Goal: Book appointment/travel/reservation

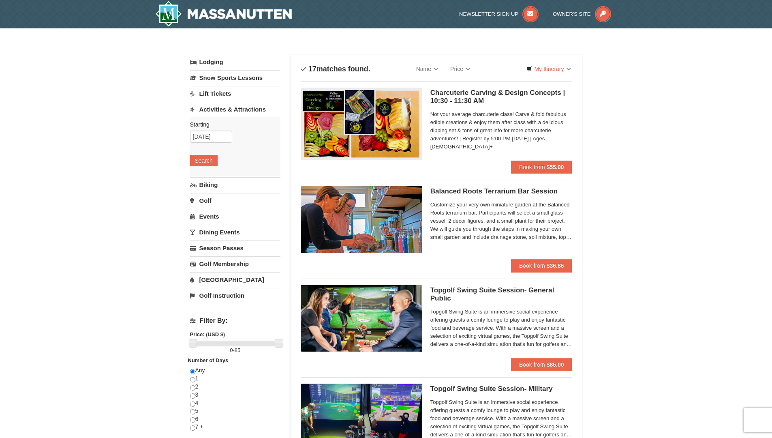
click at [226, 96] on link "Lift Tickets" at bounding box center [235, 93] width 90 height 15
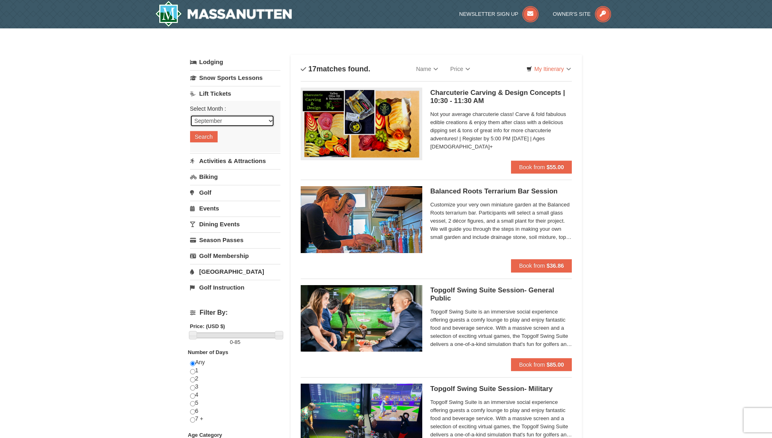
click at [254, 121] on select "September October November December January February March April May June July …" at bounding box center [232, 121] width 84 height 12
select select "12"
click at [190, 115] on select "September October November December January February March April May June July …" at bounding box center [232, 121] width 84 height 12
click at [211, 138] on button "Search" at bounding box center [204, 136] width 28 height 11
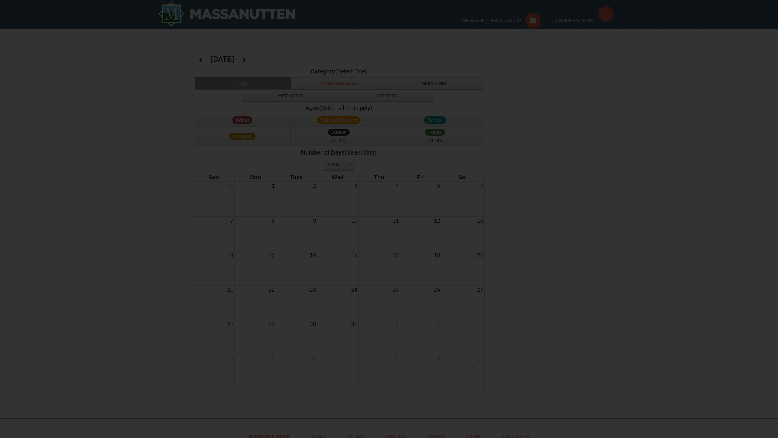
select select "12"
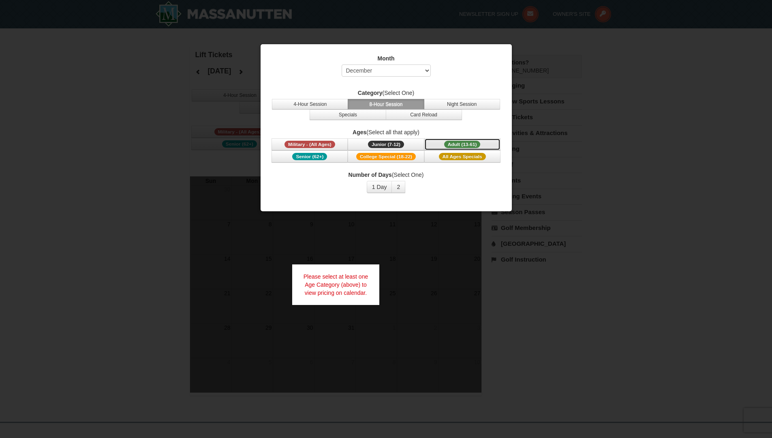
click at [456, 141] on span "Adult (13-61)" at bounding box center [462, 144] width 36 height 7
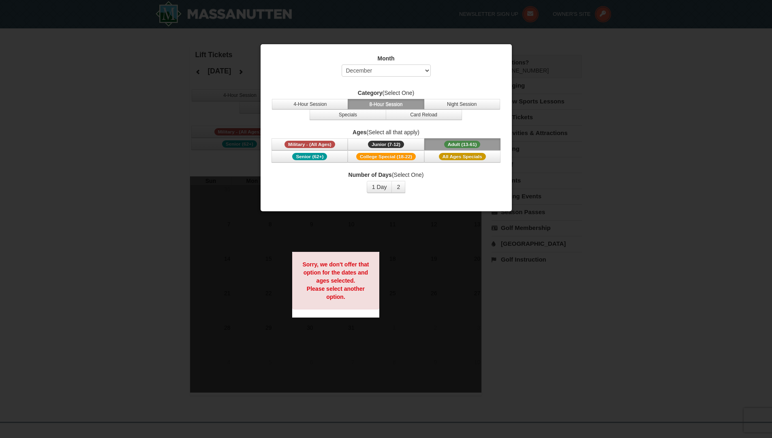
click at [615, 191] on div at bounding box center [386, 219] width 772 height 438
drag, startPoint x: 110, startPoint y: 162, endPoint x: 126, endPoint y: 162, distance: 16.2
click at [112, 162] on div at bounding box center [386, 219] width 772 height 438
drag, startPoint x: 408, startPoint y: 188, endPoint x: 400, endPoint y: 189, distance: 7.8
click at [402, 188] on div "Number of Days (Select One) 1 Day 2 3 4 5 6 7 8 9 10 11 12 13 14 15" at bounding box center [386, 182] width 231 height 22
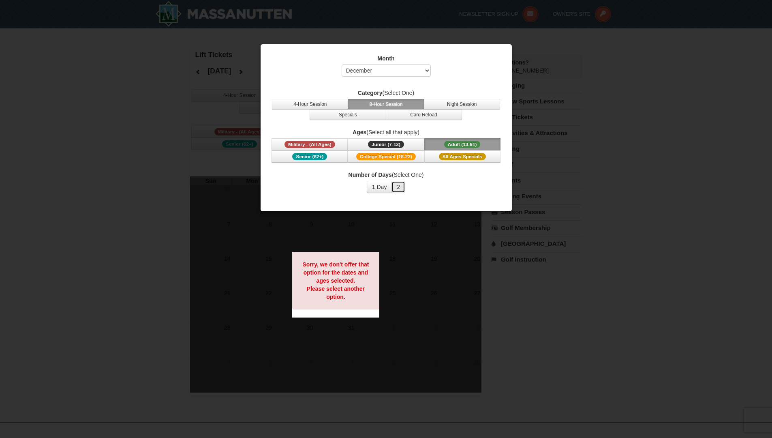
click at [399, 189] on button "2" at bounding box center [398, 187] width 14 height 12
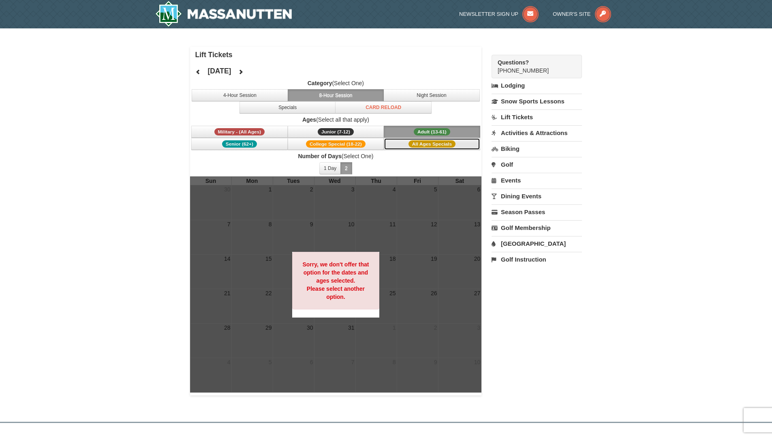
click at [400, 145] on button "All Ages Specials" at bounding box center [432, 144] width 96 height 12
click at [360, 146] on span "College Special (18-22)" at bounding box center [336, 143] width 60 height 7
click at [352, 132] on span "Junior (7-12)" at bounding box center [336, 131] width 36 height 7
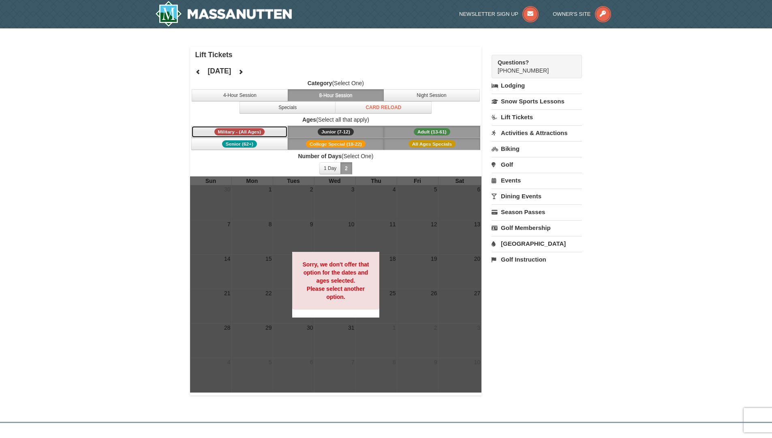
drag, startPoint x: 256, startPoint y: 127, endPoint x: 254, endPoint y: 133, distance: 6.4
click at [256, 127] on button "Military - (All Ages)" at bounding box center [239, 132] width 96 height 12
click at [258, 147] on button "Senior (62+)" at bounding box center [239, 144] width 96 height 12
click at [284, 96] on button "4-Hour Session" at bounding box center [240, 95] width 96 height 12
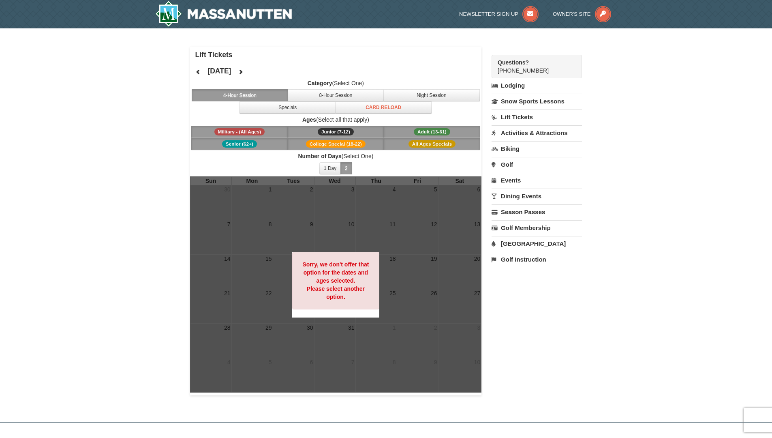
click at [445, 128] on span "Adult (13-61)" at bounding box center [432, 131] width 36 height 7
click at [434, 99] on button "Night Session" at bounding box center [431, 95] width 96 height 12
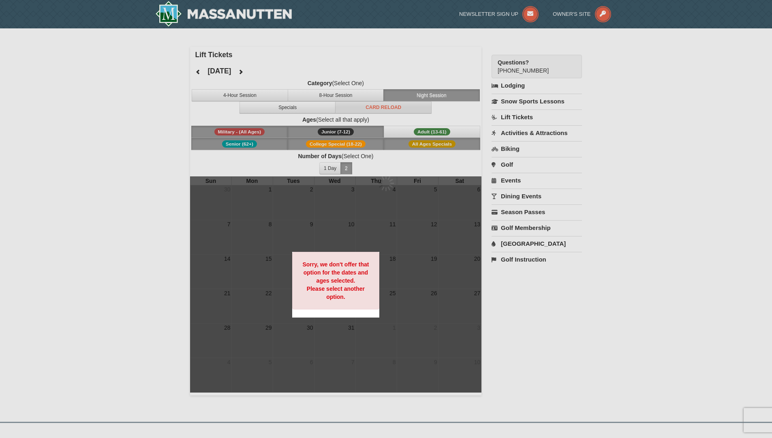
drag, startPoint x: 405, startPoint y: 111, endPoint x: 365, endPoint y: 107, distance: 40.7
click at [404, 111] on div at bounding box center [386, 219] width 772 height 438
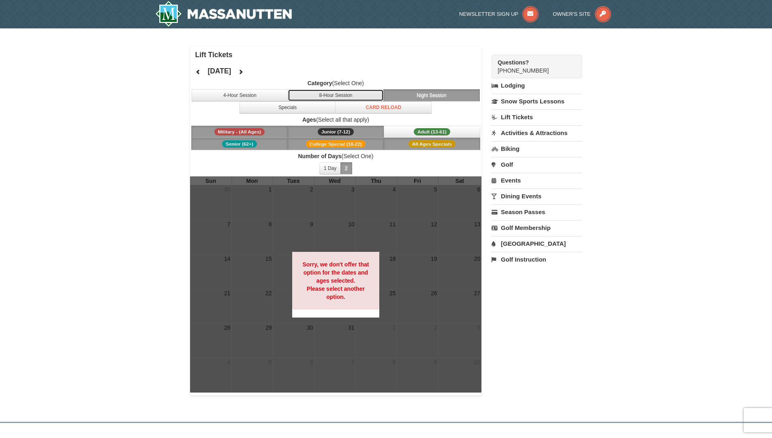
click at [349, 98] on button "8-Hour Session" at bounding box center [336, 95] width 96 height 12
click at [357, 112] on button "Card Reload" at bounding box center [383, 107] width 96 height 12
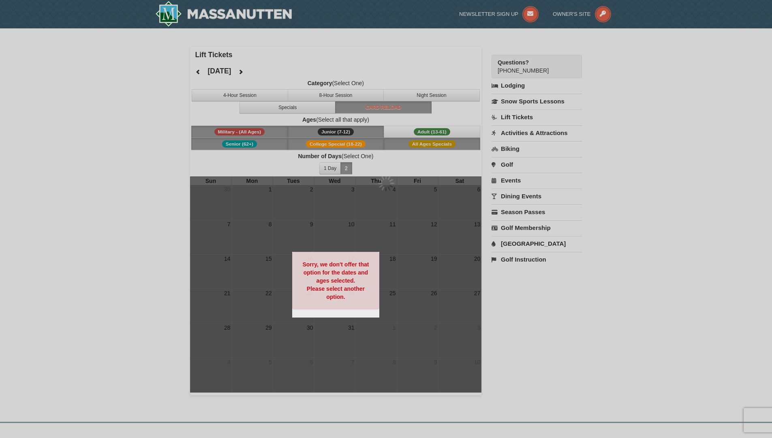
click at [304, 107] on div at bounding box center [386, 219] width 772 height 438
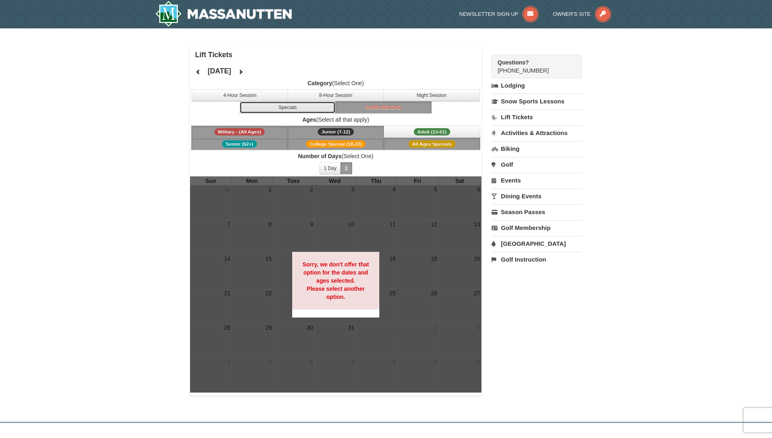
click at [304, 107] on button "Specials" at bounding box center [287, 107] width 96 height 12
click at [520, 100] on link "Snow Sports Lessons" at bounding box center [536, 101] width 90 height 15
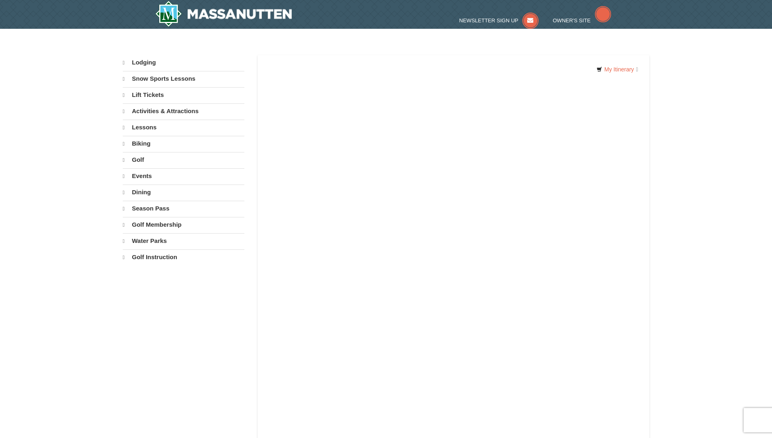
select select "9"
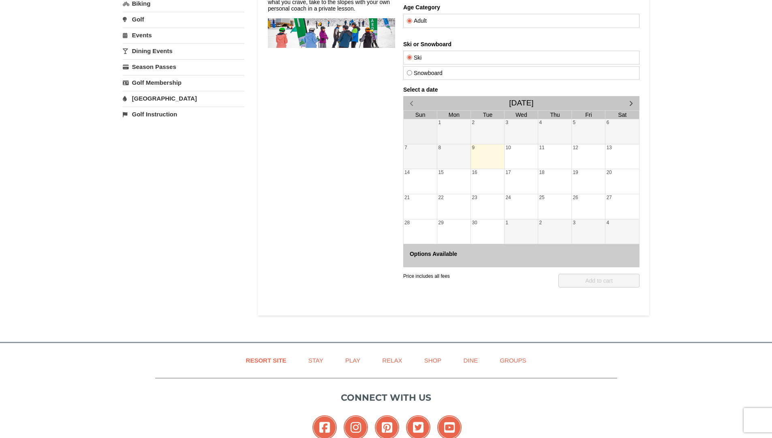
scroll to position [220, 0]
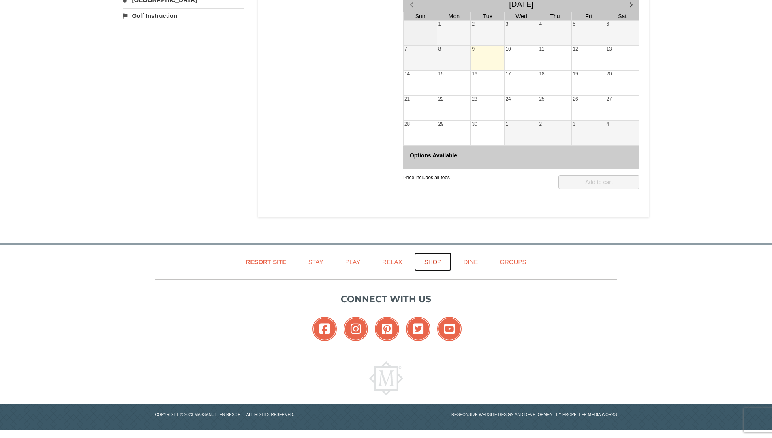
click at [437, 262] on link "Shop" at bounding box center [433, 261] width 38 height 18
